Goal: Information Seeking & Learning: Learn about a topic

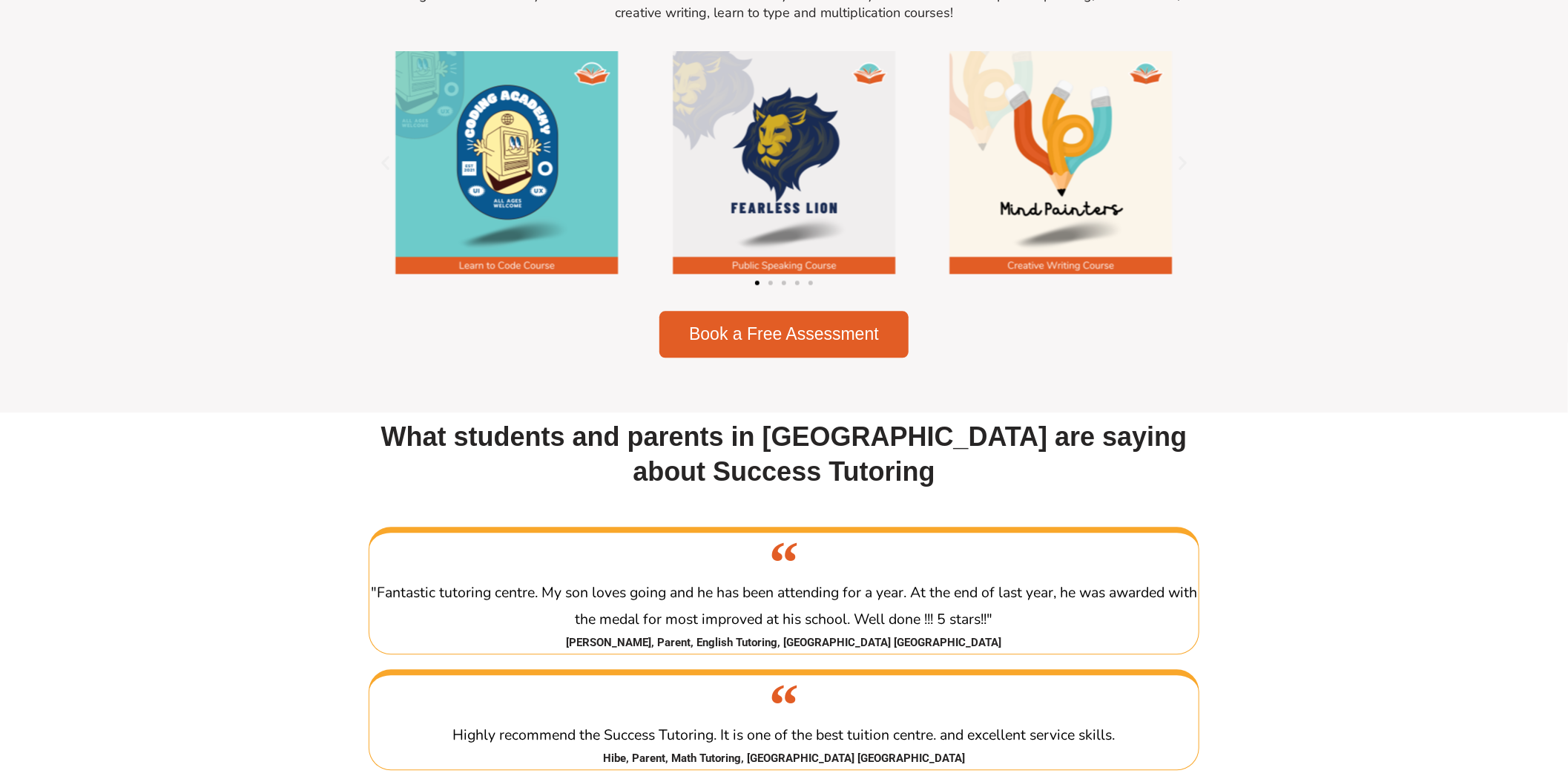
scroll to position [2059, 0]
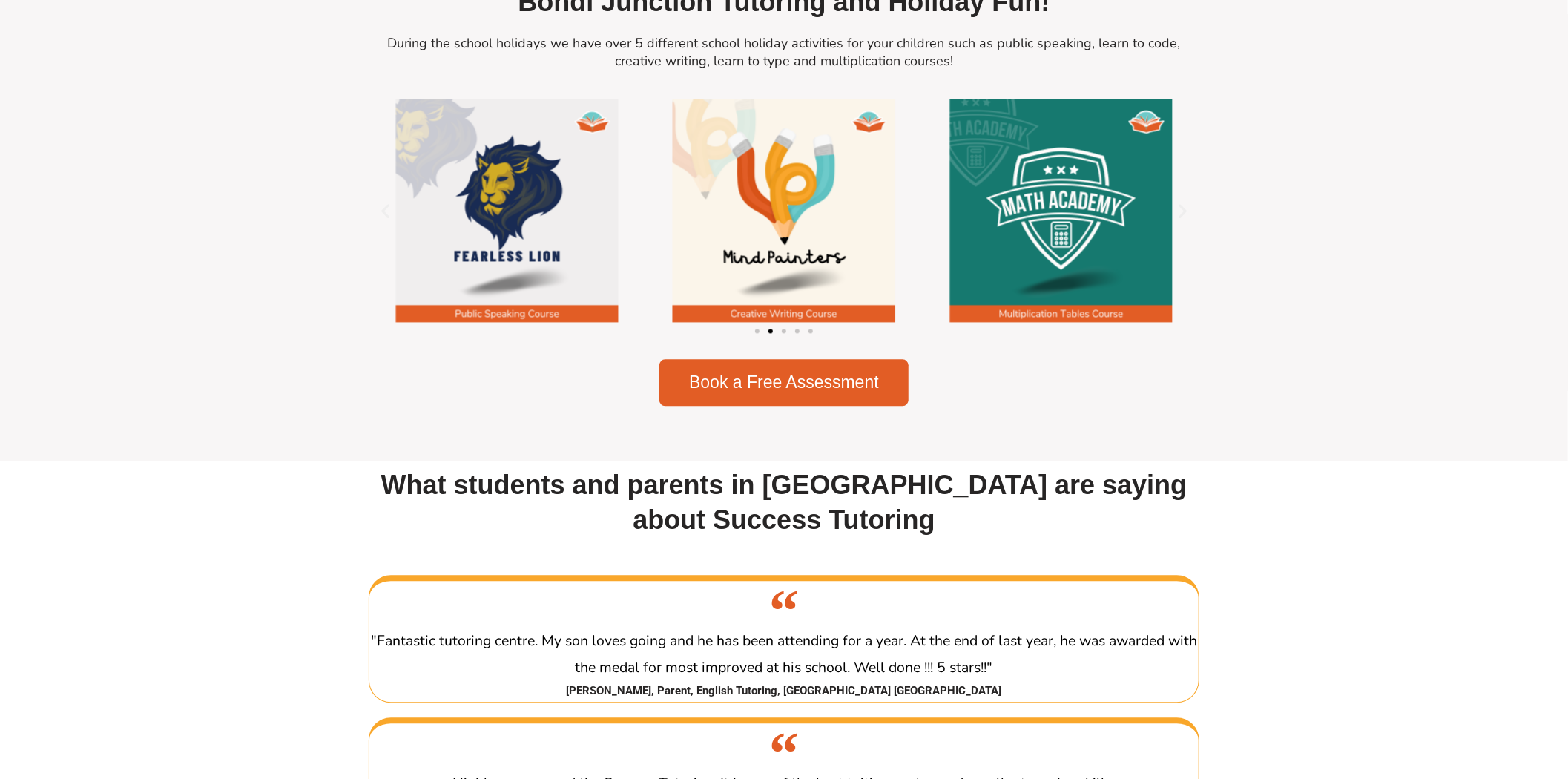
click at [756, 333] on span "Go to slide 1" at bounding box center [757, 331] width 5 height 5
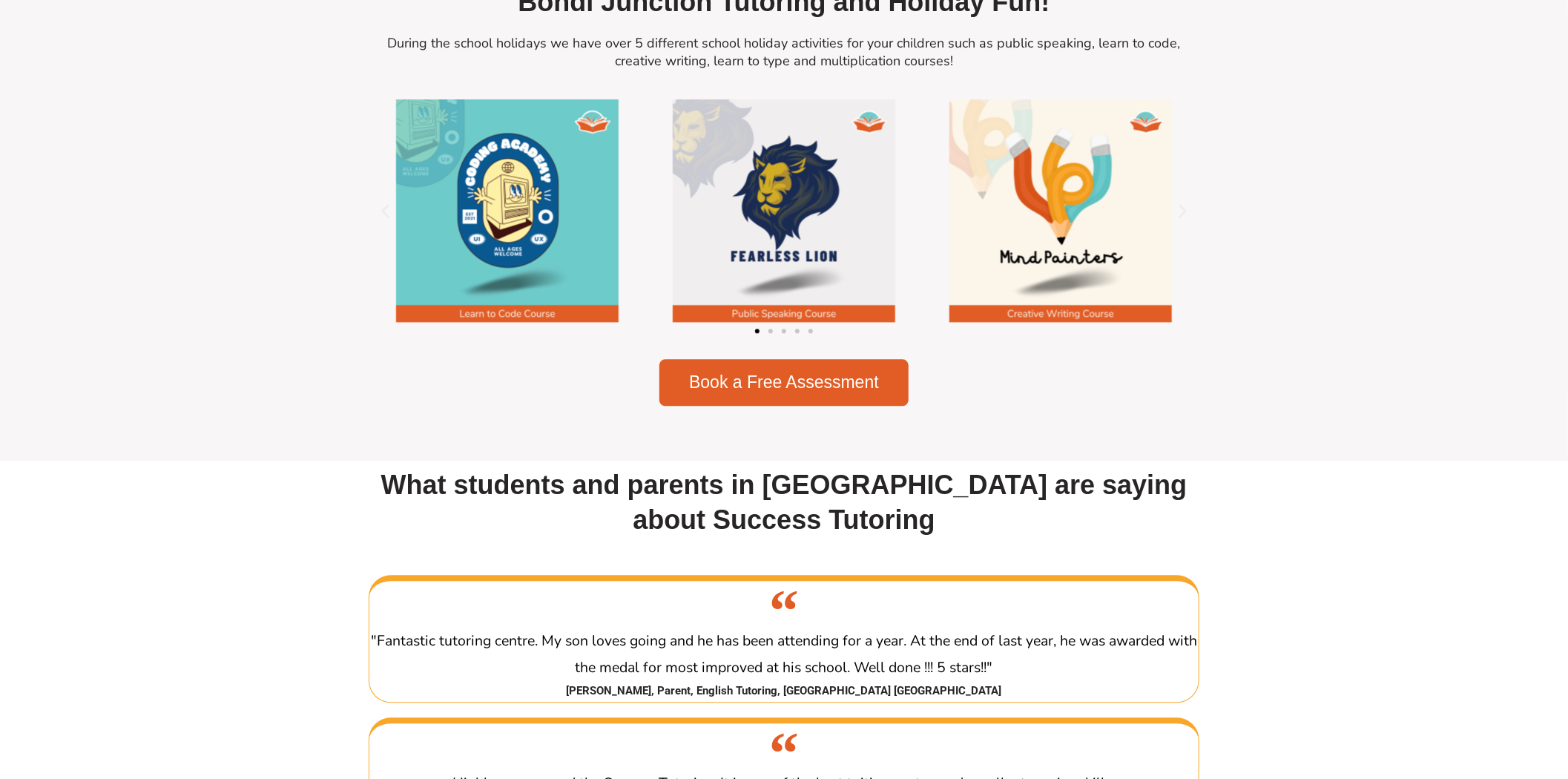
click at [521, 226] on img "1 / 5" at bounding box center [507, 210] width 222 height 222
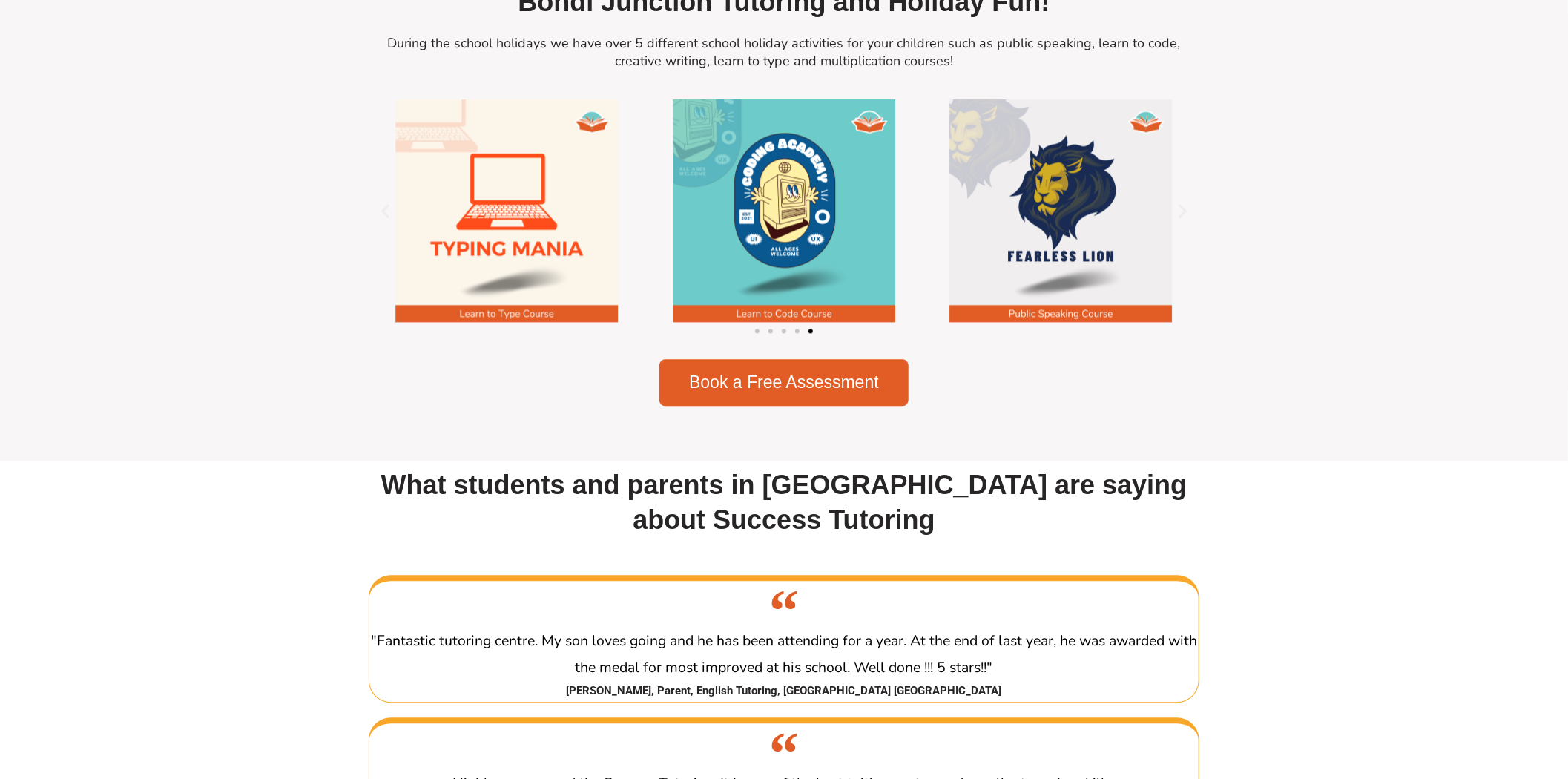
click at [493, 258] on img "5 / 5" at bounding box center [507, 210] width 222 height 222
click at [797, 333] on span "Go to slide 4" at bounding box center [797, 331] width 5 height 5
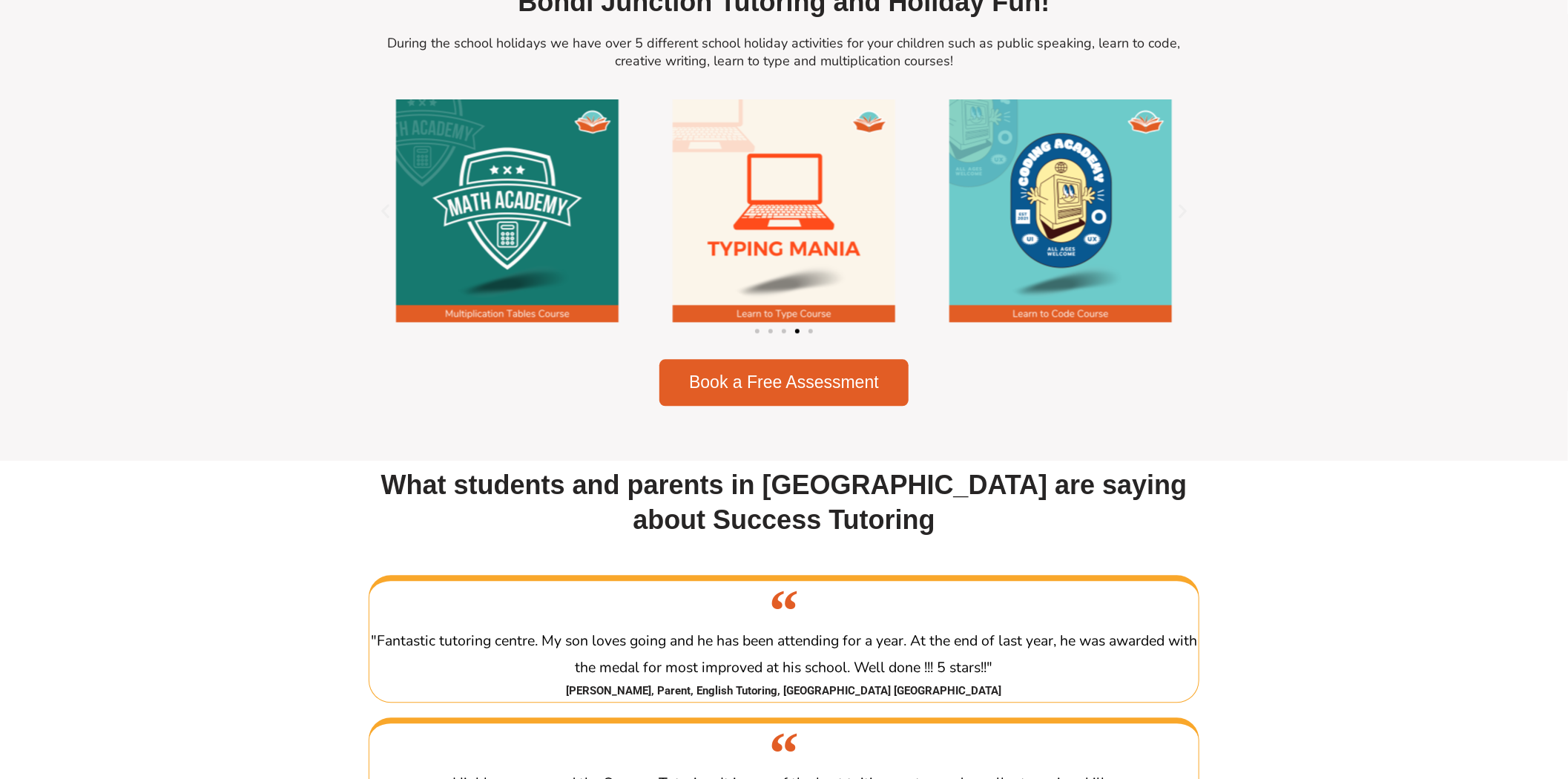
click at [784, 333] on span "Go to slide 3" at bounding box center [784, 331] width 5 height 5
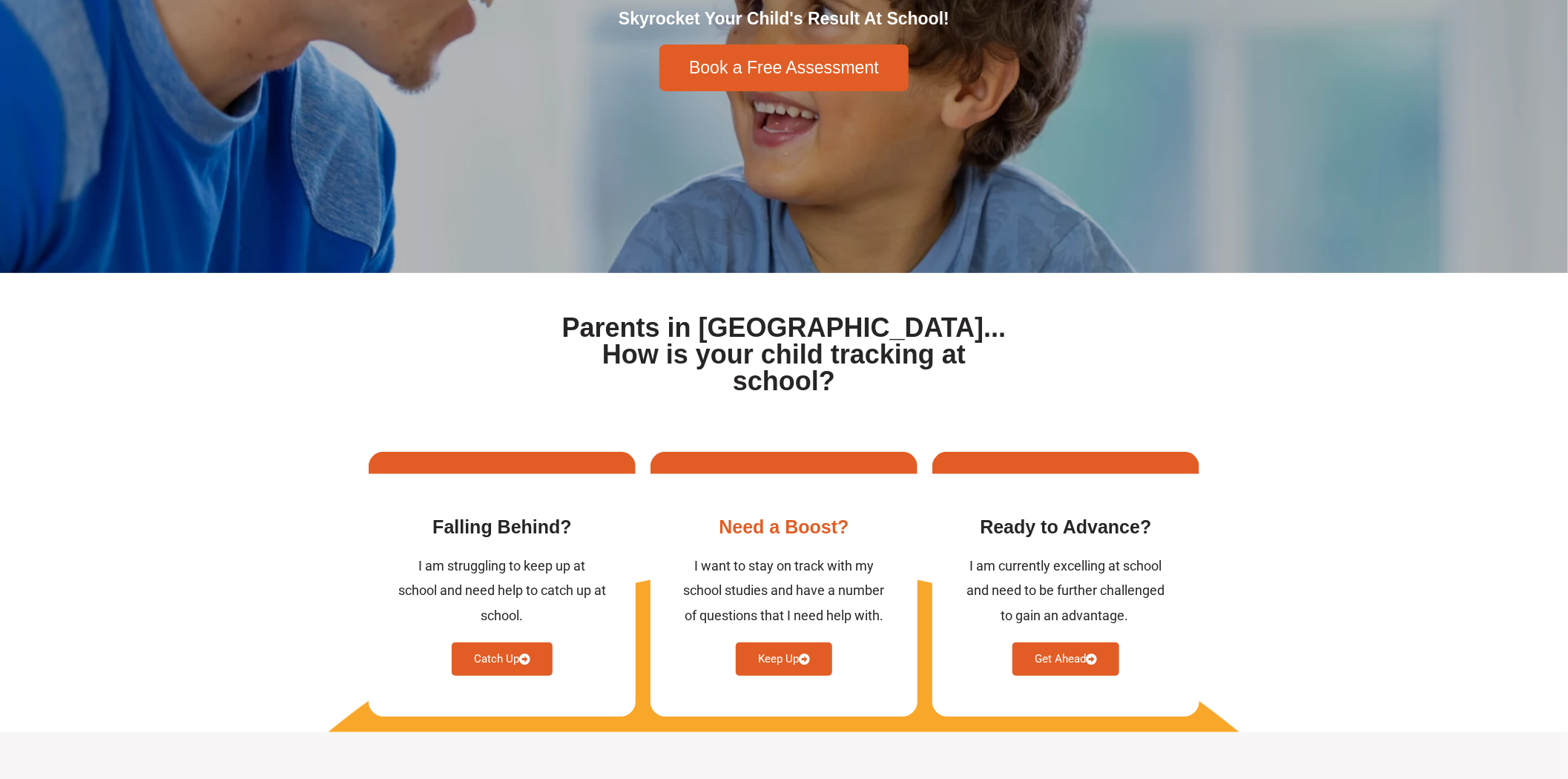
scroll to position [0, 0]
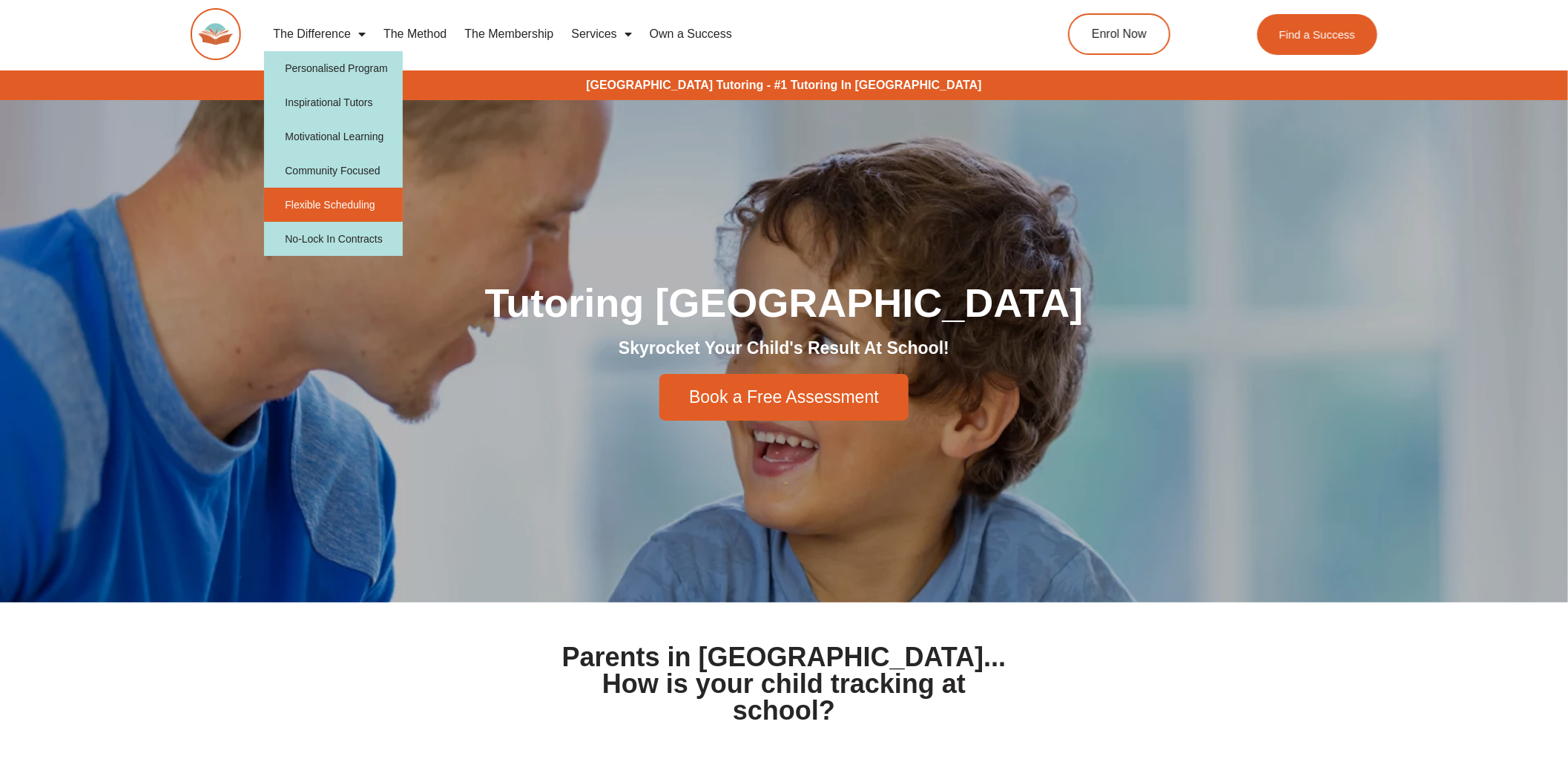
click at [323, 210] on link "Flexible Scheduling" at bounding box center [333, 204] width 138 height 34
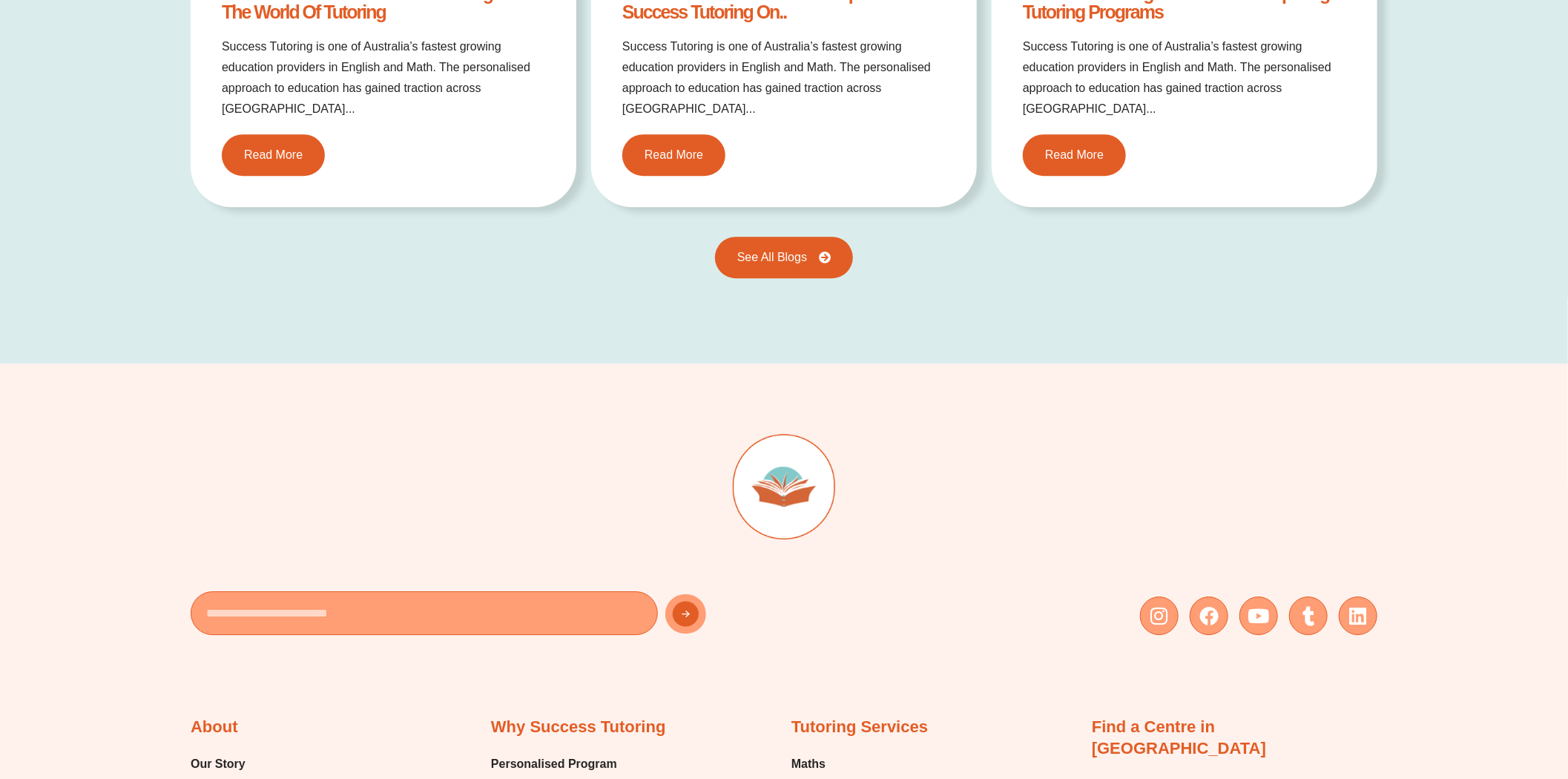
scroll to position [2718, 0]
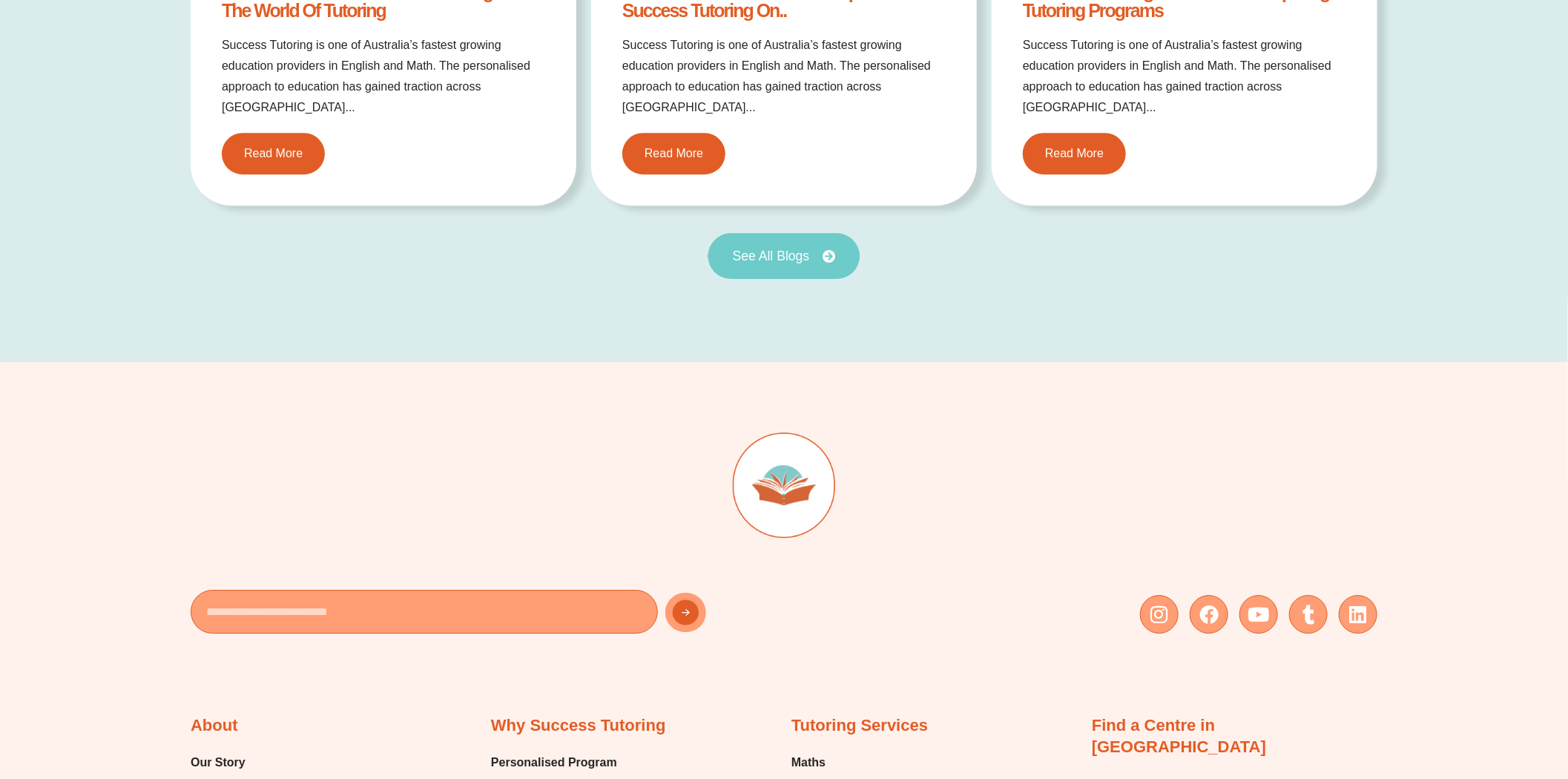
click at [778, 249] on span "See All Blogs" at bounding box center [771, 255] width 77 height 13
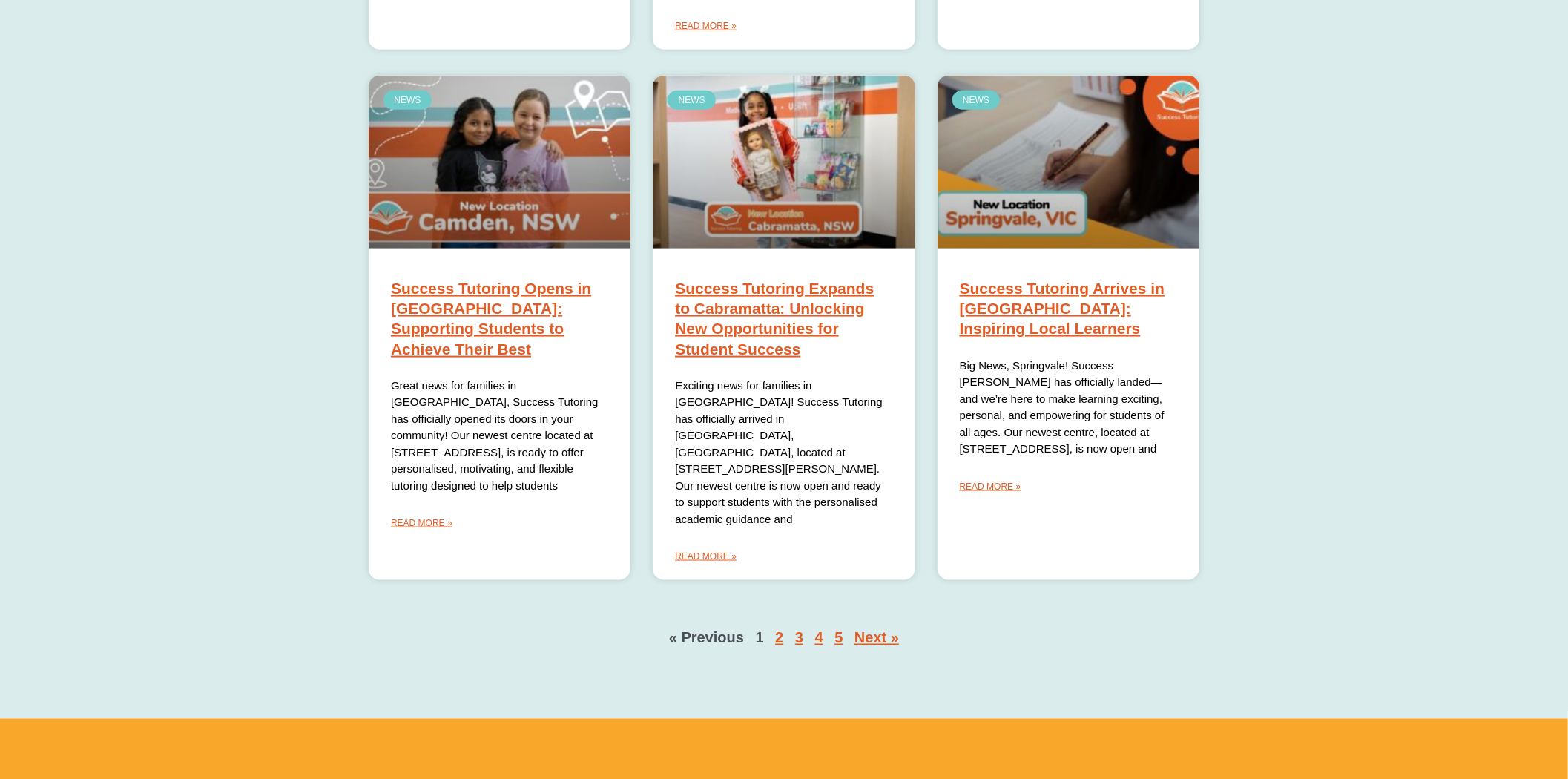
scroll to position [1235, 0]
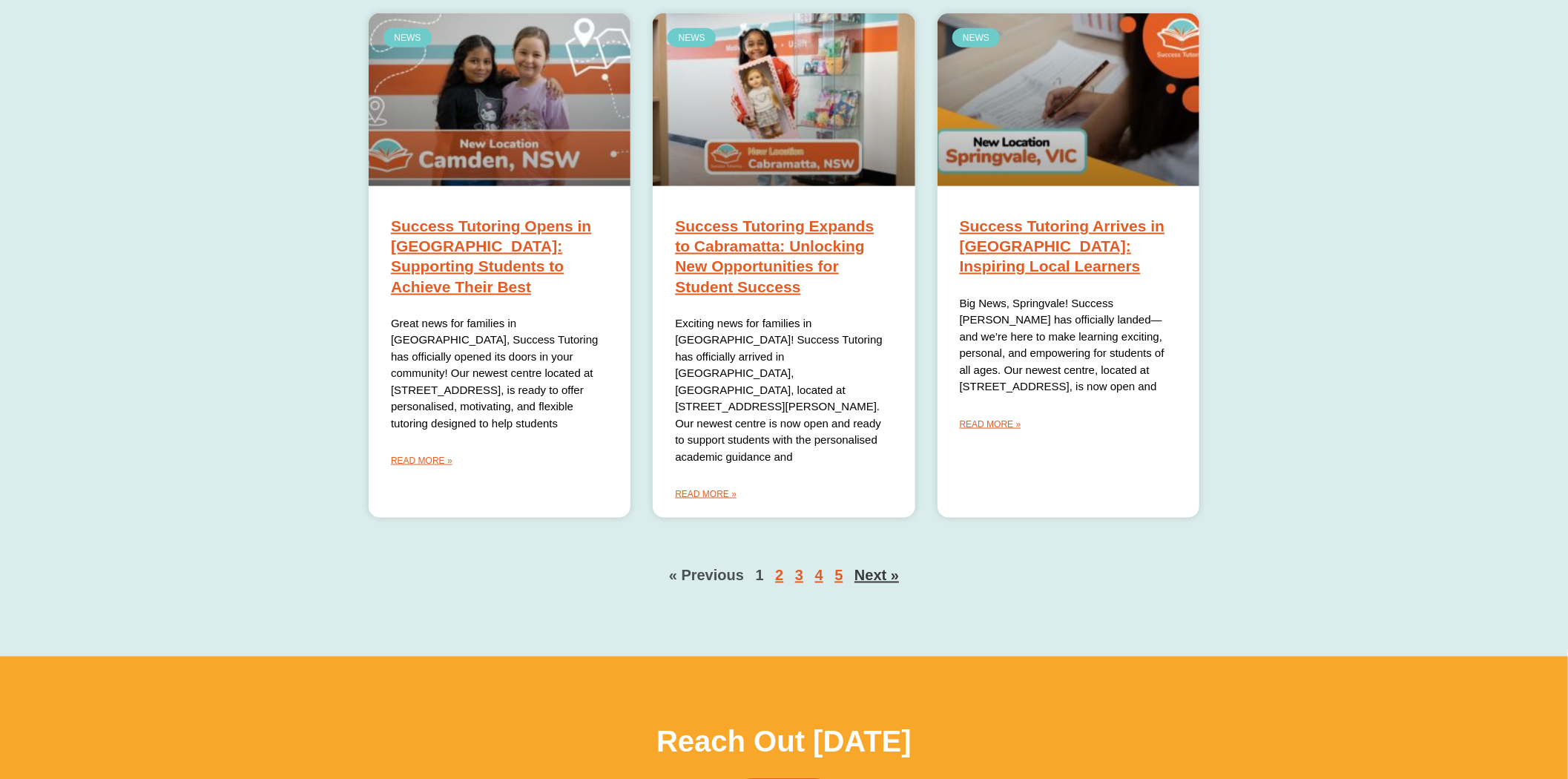
click at [881, 567] on link "Next »" at bounding box center [876, 575] width 44 height 16
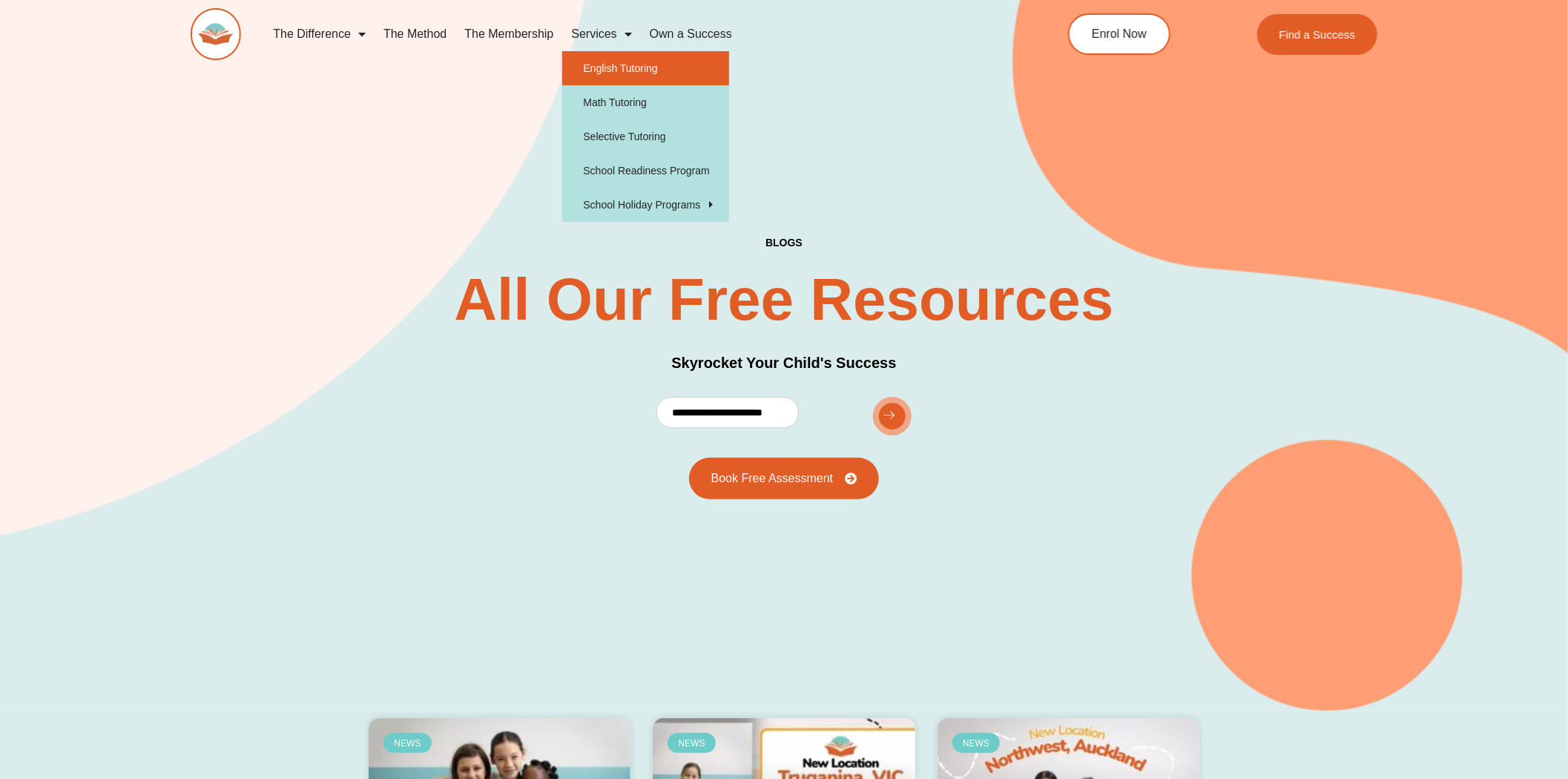
click at [596, 67] on link "English Tutoring" at bounding box center [645, 68] width 167 height 34
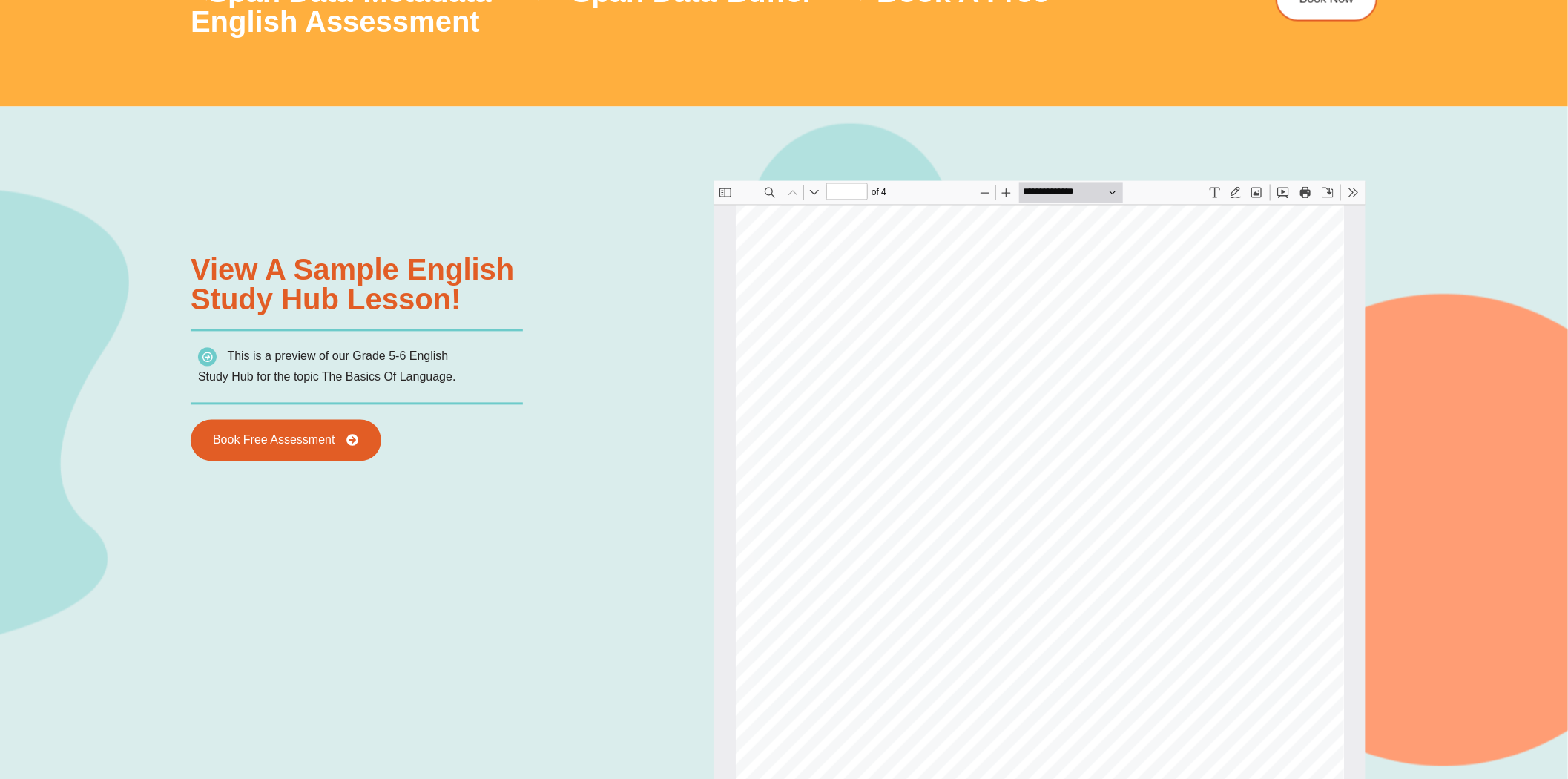
scroll to position [172, 0]
type input "*"
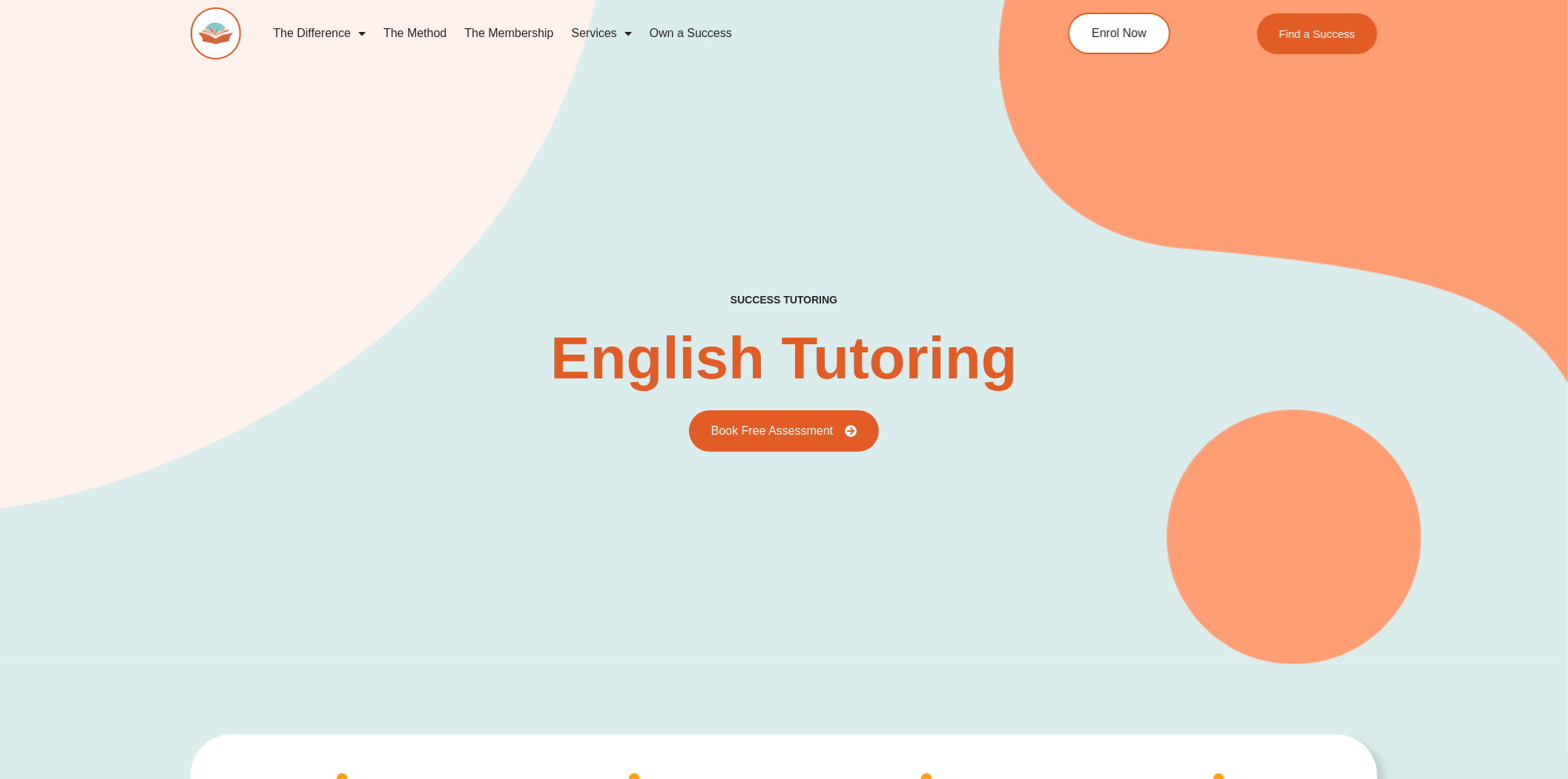
scroll to position [0, 0]
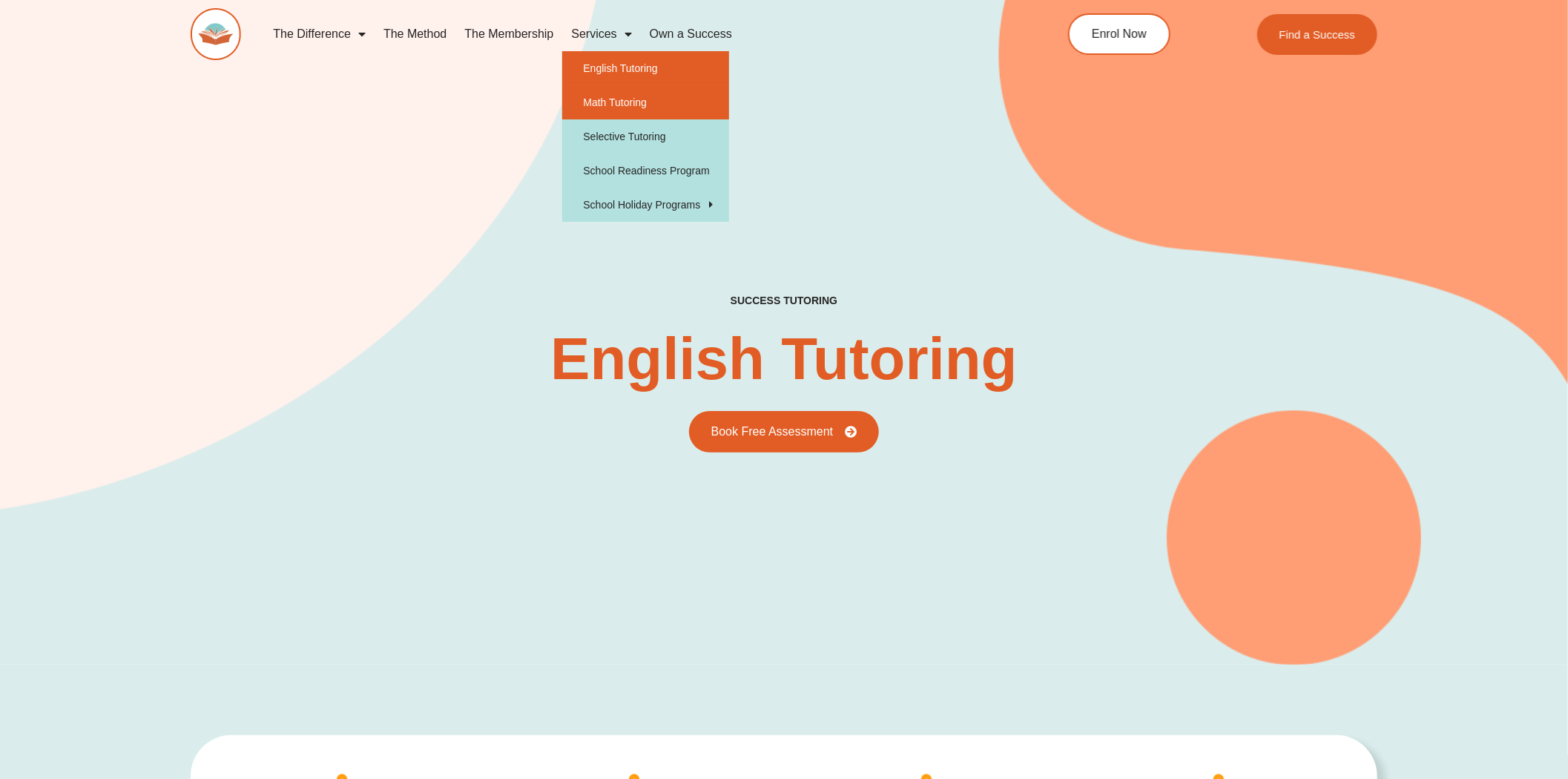
click at [618, 106] on link "Math Tutoring" at bounding box center [645, 102] width 167 height 34
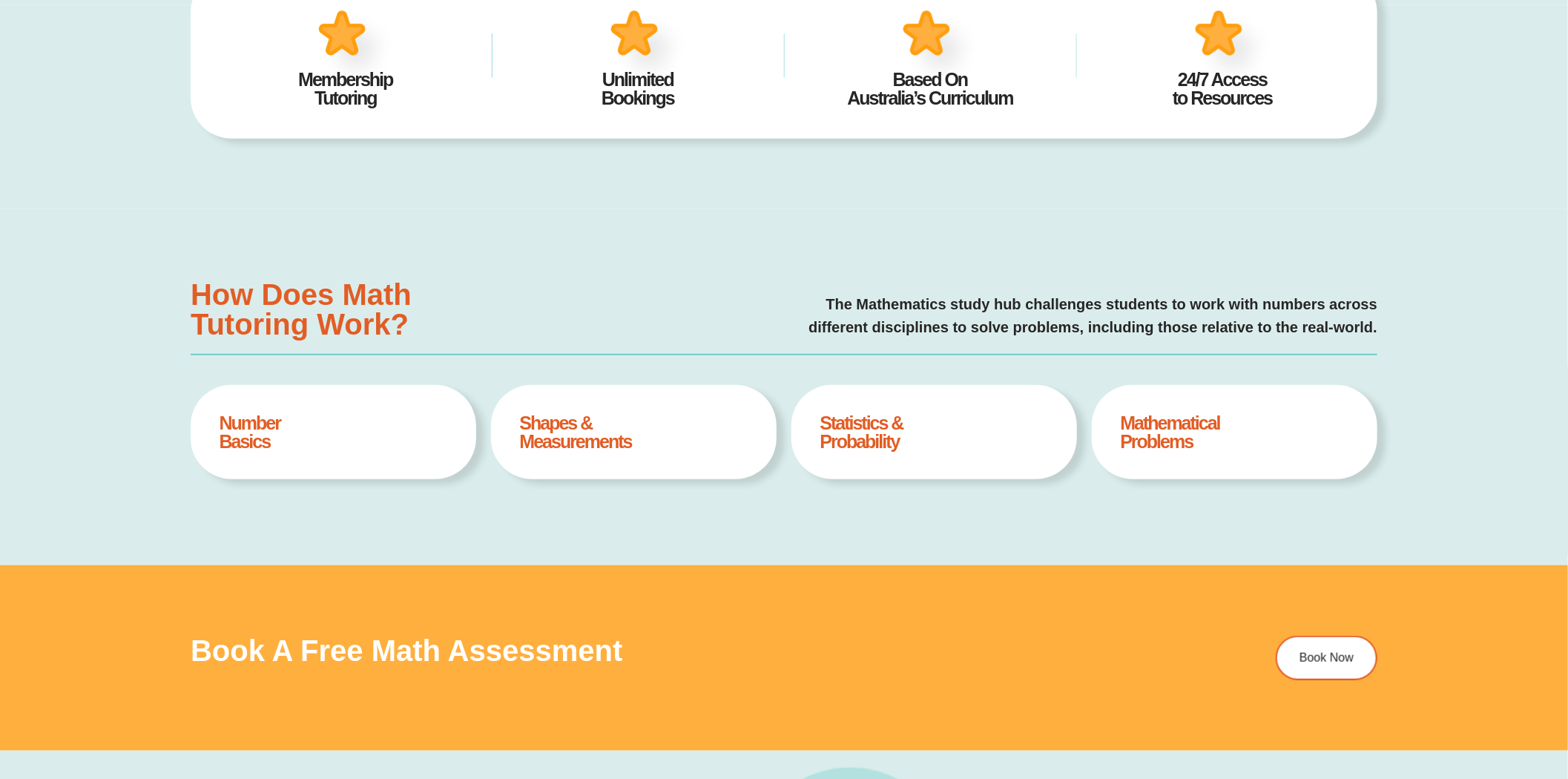
scroll to position [8, 0]
click at [892, 437] on h4 "Statistics & Probability" at bounding box center [934, 432] width 229 height 37
click at [654, 445] on h4 "Shapes & Measurements" at bounding box center [634, 432] width 229 height 37
click at [536, 437] on h4 "Shapes & Measurements" at bounding box center [634, 432] width 229 height 37
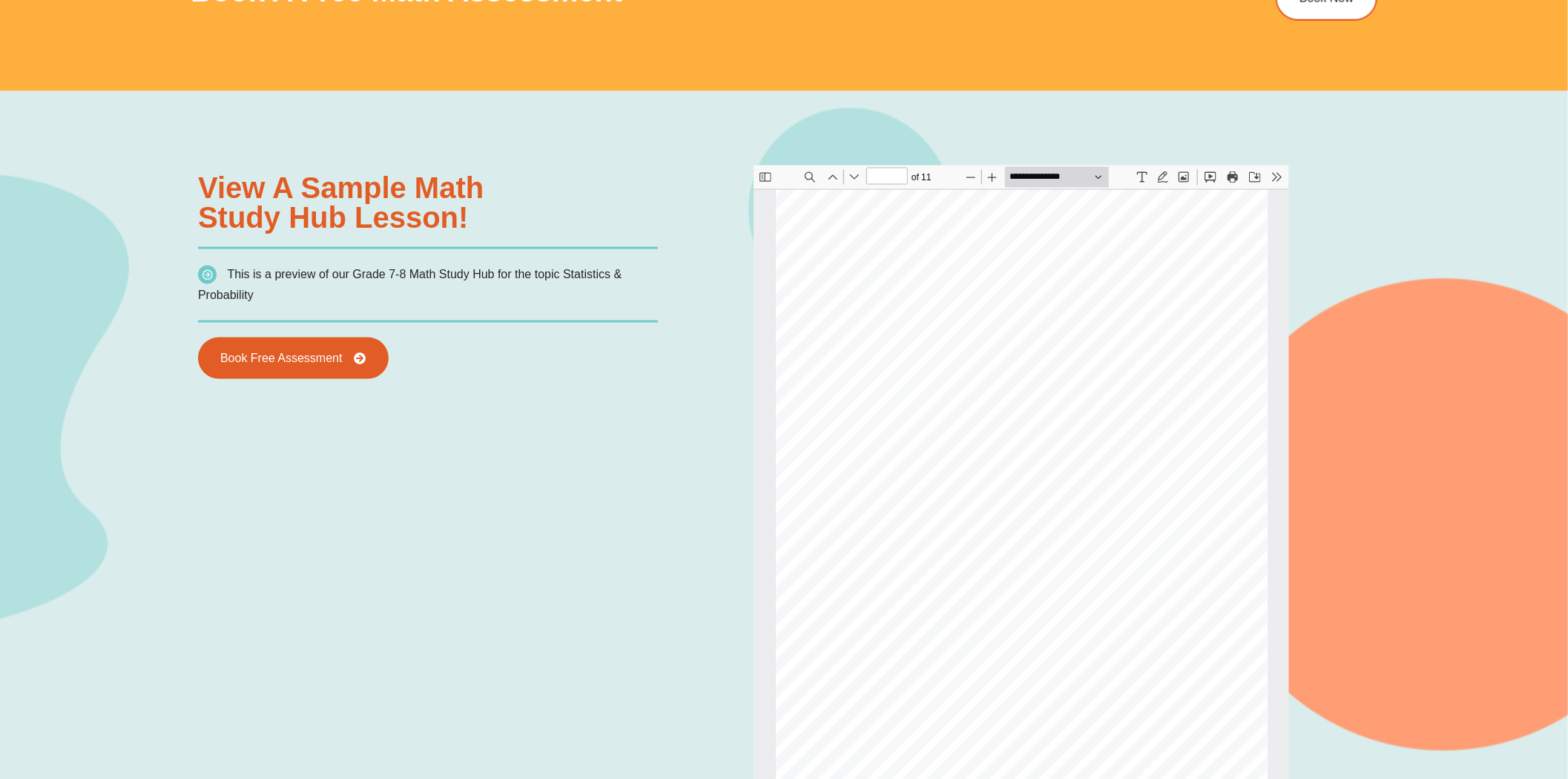
scroll to position [1325, 0]
type input "*"
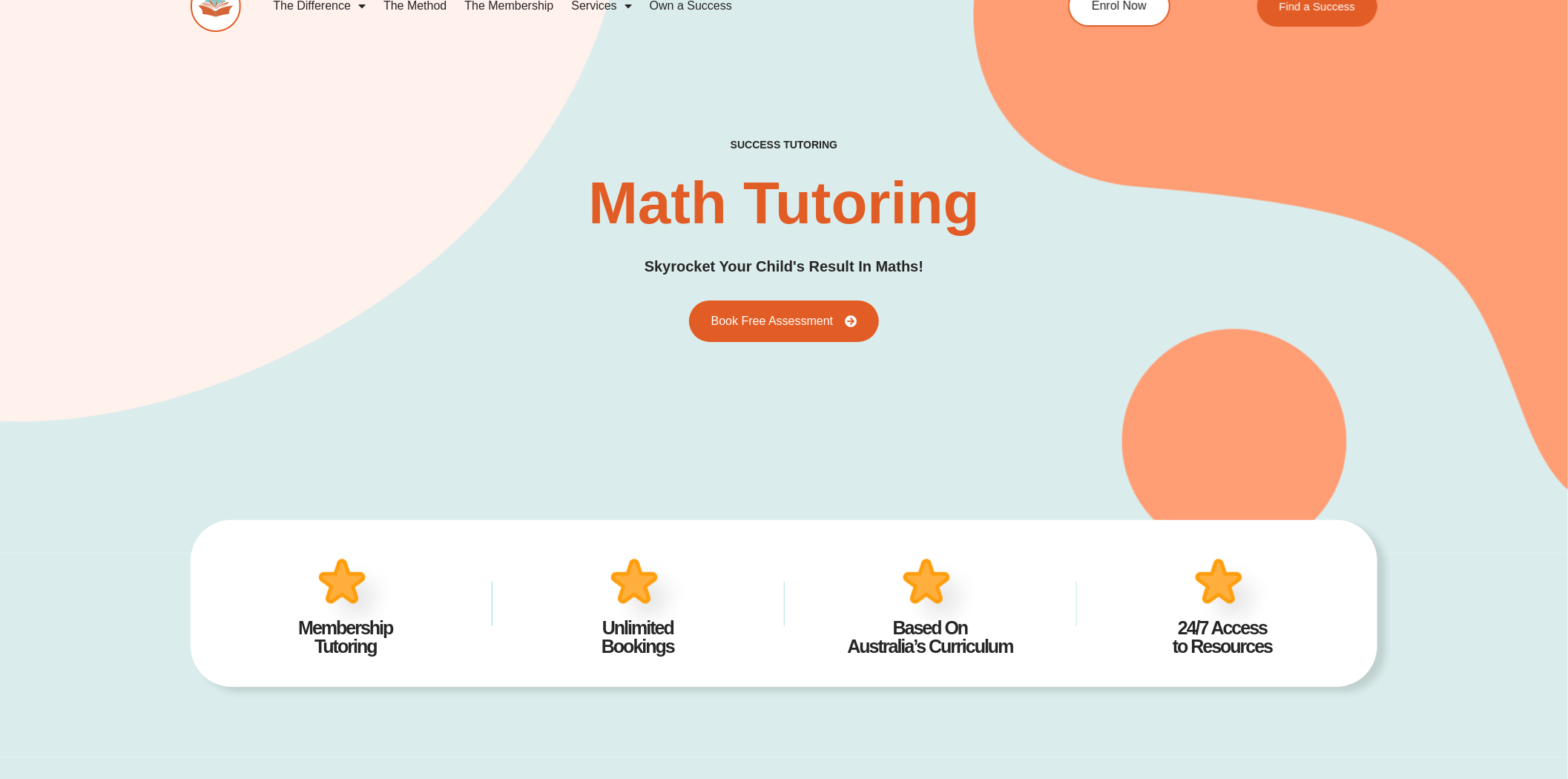
scroll to position [0, 0]
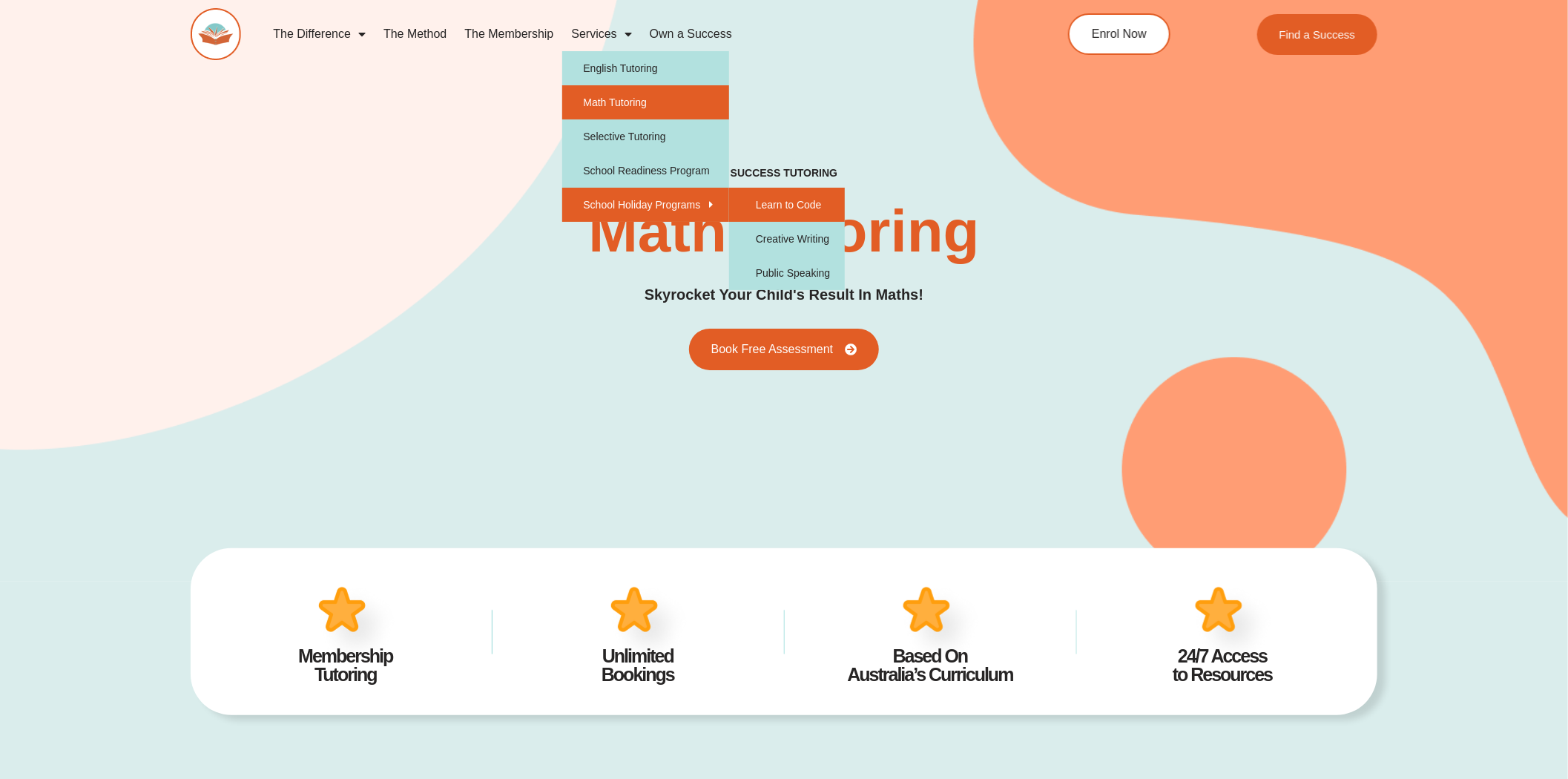
click at [781, 205] on link "Learn to Code" at bounding box center [787, 204] width 115 height 34
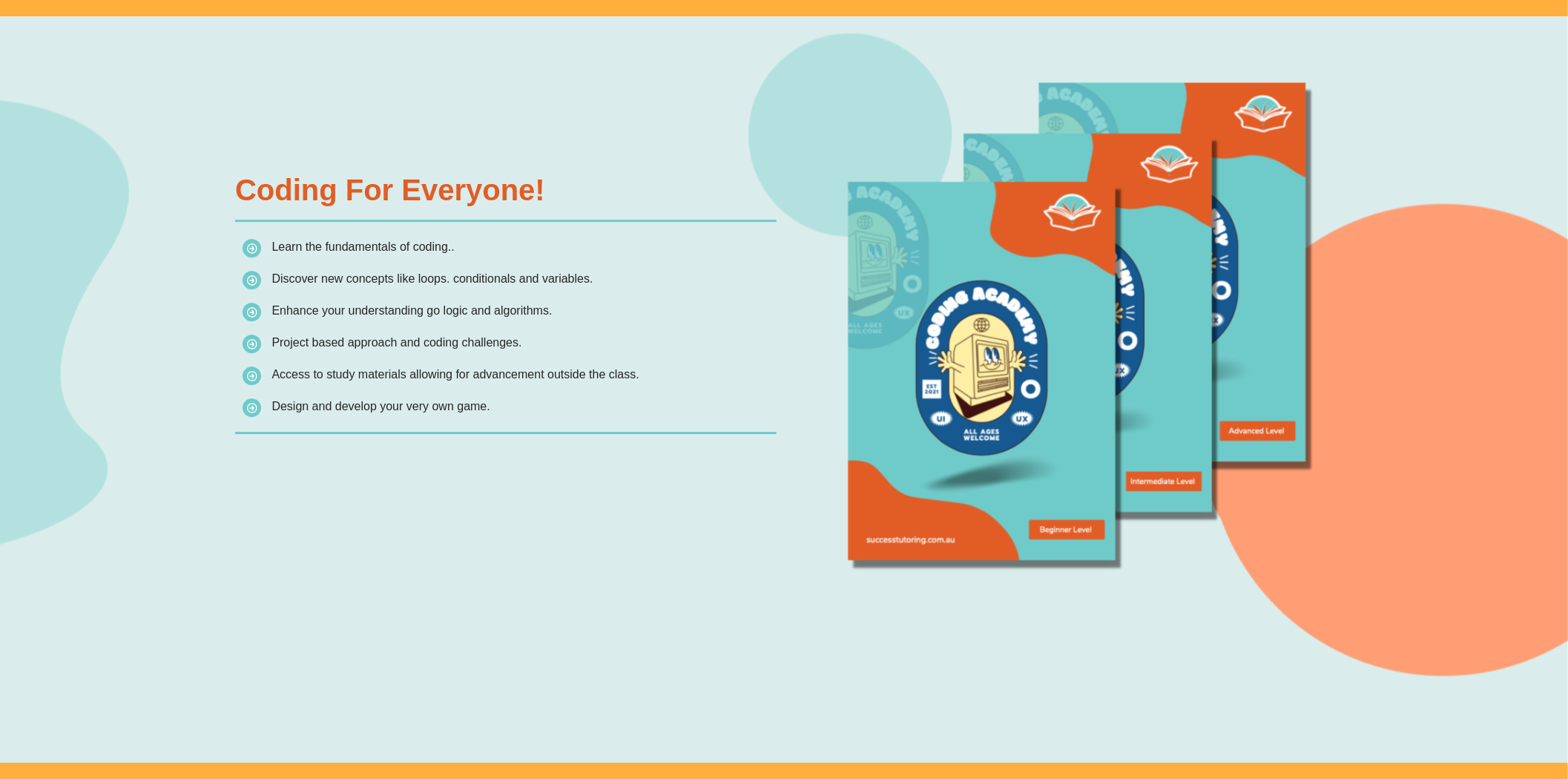
scroll to position [2718, 0]
